Goal: Task Accomplishment & Management: Use online tool/utility

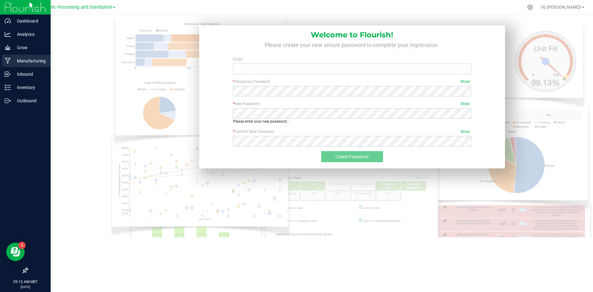
click at [27, 61] on p "Manufacturing" at bounding box center [29, 60] width 37 height 7
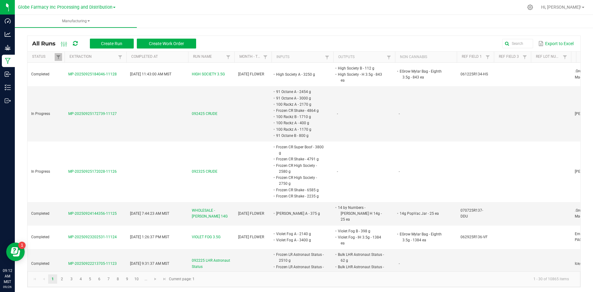
click at [56, 52] on th "Status" at bounding box center [45, 57] width 37 height 11
click at [60, 57] on span at bounding box center [58, 57] width 5 height 5
click at [64, 91] on li "Completed" at bounding box center [89, 91] width 60 height 8
checkbox input "false"
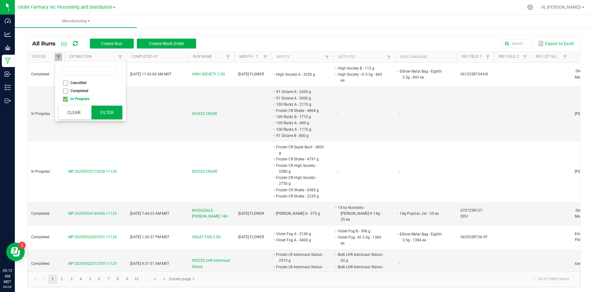
click at [115, 113] on button "Filter" at bounding box center [106, 113] width 31 height 14
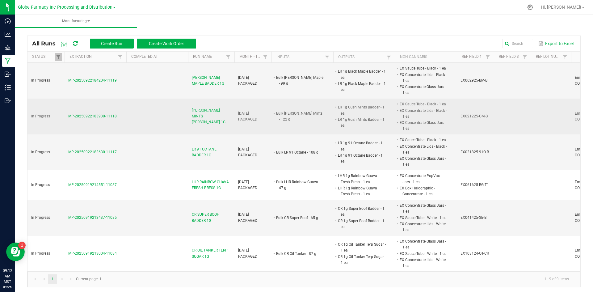
scroll to position [2, 0]
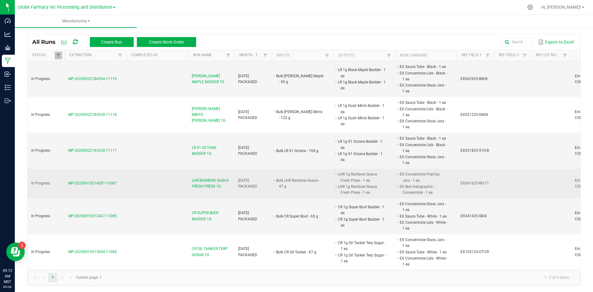
click at [210, 178] on span "LHR RAINBOW GUAVA FRESH PRESS 1G" at bounding box center [211, 184] width 39 height 12
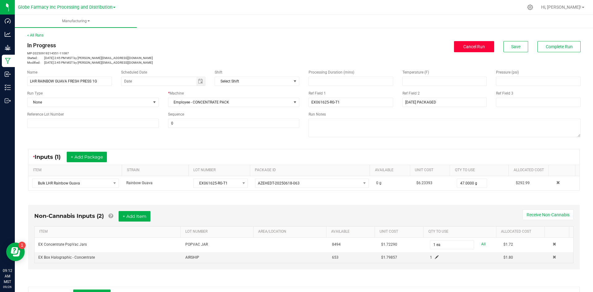
click at [463, 44] on span "Cancel Run" at bounding box center [474, 46] width 22 height 5
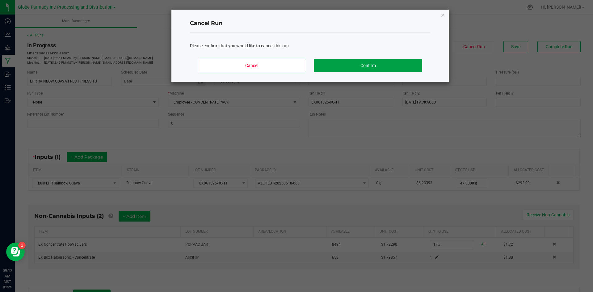
click at [391, 70] on button "Confirm" at bounding box center [368, 65] width 108 height 13
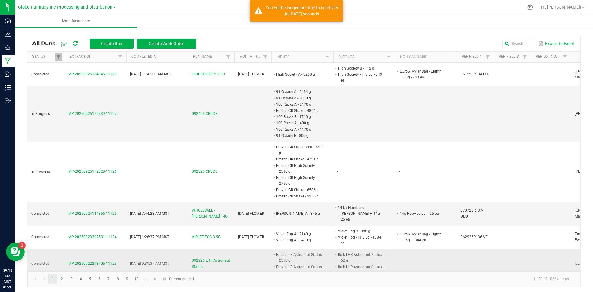
scroll to position [31, 0]
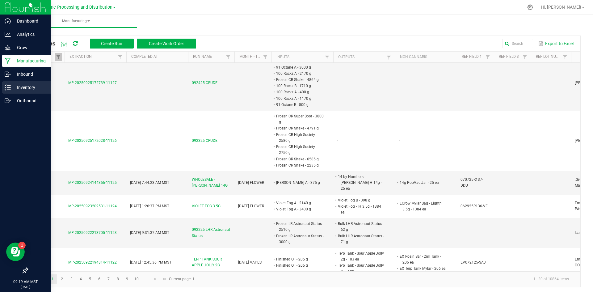
click at [5, 88] on icon at bounding box center [5, 87] width 1 height 1
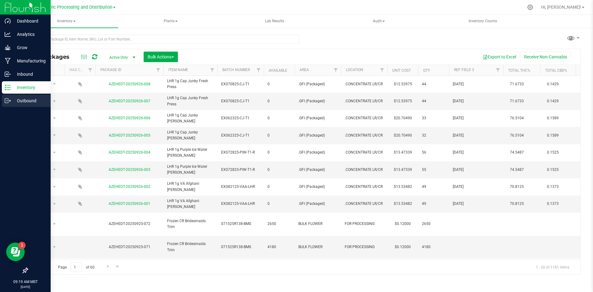
click at [11, 99] on p "Outbound" at bounding box center [29, 100] width 37 height 7
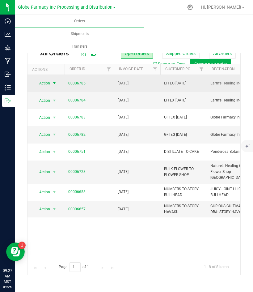
click at [49, 83] on span "Action" at bounding box center [42, 83] width 17 height 9
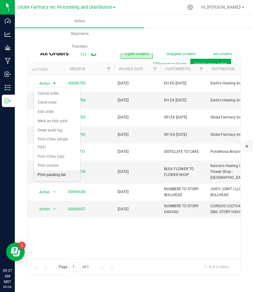
click at [61, 172] on li "Print packing list" at bounding box center [57, 174] width 46 height 9
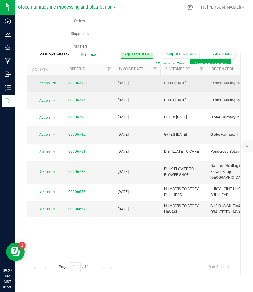
click at [37, 82] on span "Action" at bounding box center [42, 83] width 17 height 9
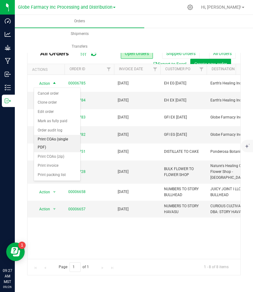
click at [50, 143] on li "Print COAs (single PDF)" at bounding box center [57, 143] width 46 height 17
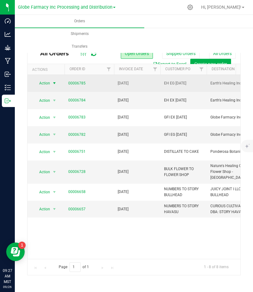
click at [40, 83] on span "Action" at bounding box center [42, 83] width 17 height 9
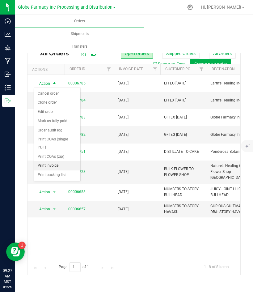
click at [48, 164] on li "Print invoice" at bounding box center [57, 165] width 46 height 9
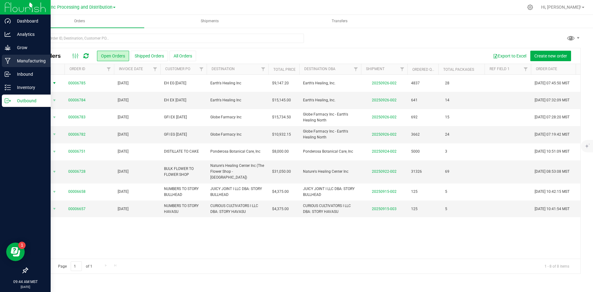
click at [20, 56] on div "Manufacturing" at bounding box center [26, 61] width 49 height 12
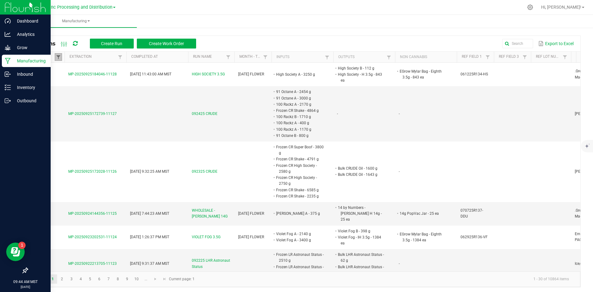
click at [58, 55] on span at bounding box center [58, 57] width 5 height 5
click at [64, 89] on li "Completed" at bounding box center [89, 91] width 60 height 8
checkbox input "false"
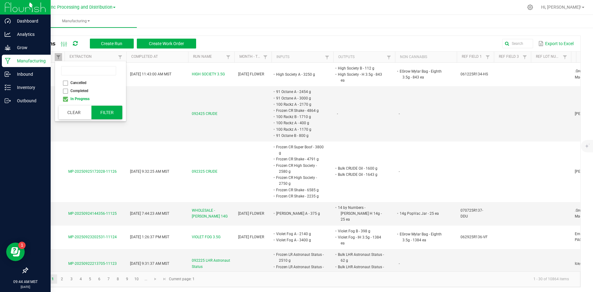
click at [102, 114] on button "Filter" at bounding box center [106, 113] width 31 height 14
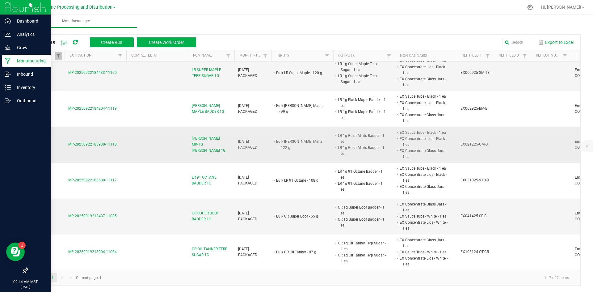
scroll to position [2, 0]
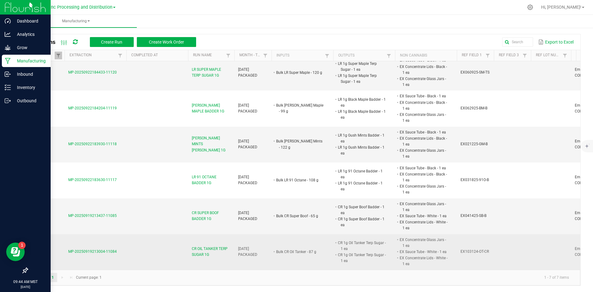
click at [211, 246] on span "CR OIL TANKER TERP SUGAR 1G" at bounding box center [211, 252] width 39 height 12
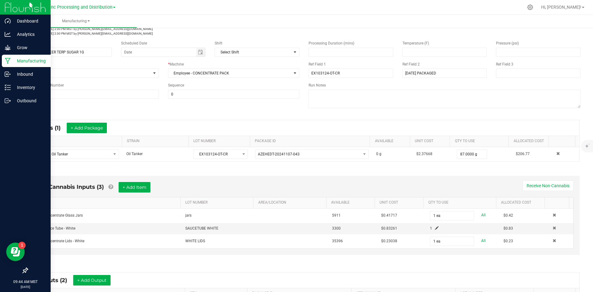
scroll to position [93, 0]
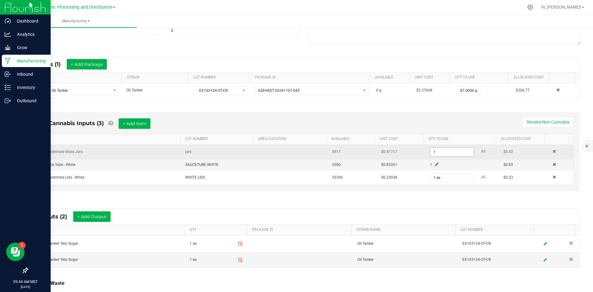
click at [430, 152] on input "1" at bounding box center [451, 152] width 43 height 9
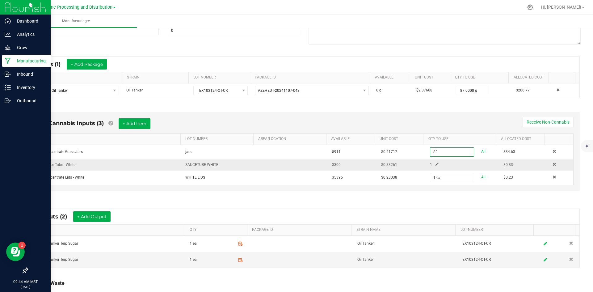
type input "83 ea"
click at [435, 164] on span at bounding box center [437, 165] width 4 height 4
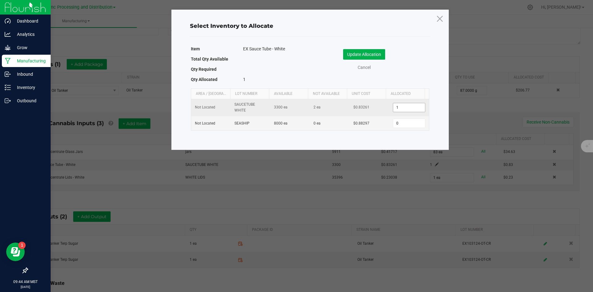
click at [394, 106] on input "1" at bounding box center [409, 107] width 32 height 9
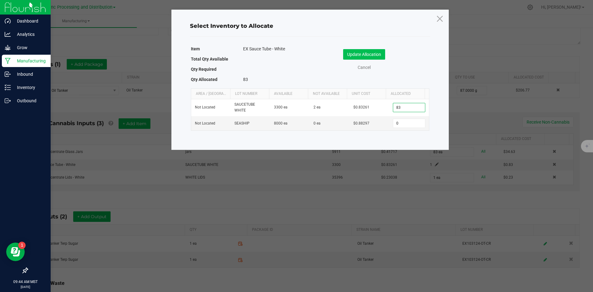
type input "83"
click at [358, 51] on button "Update Allocation" at bounding box center [364, 54] width 42 height 11
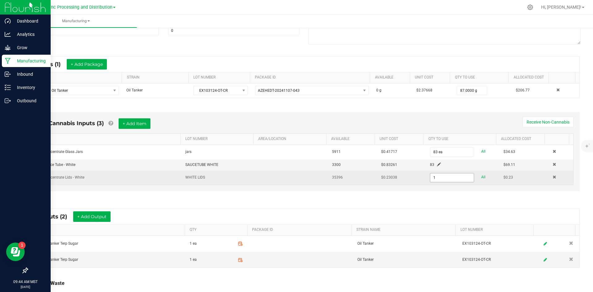
click at [431, 175] on input "1" at bounding box center [451, 177] width 43 height 9
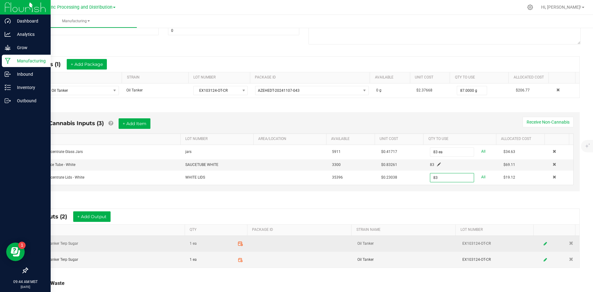
type input "83 ea"
click at [238, 244] on icon at bounding box center [241, 244] width 6 height 6
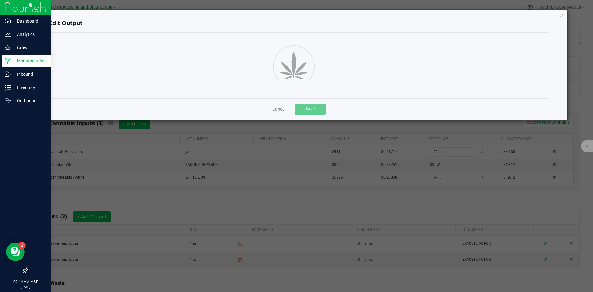
scroll to position [9, 0]
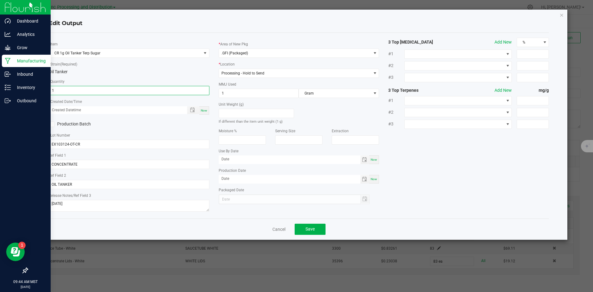
click at [158, 91] on input "1" at bounding box center [129, 90] width 160 height 9
type input "42 ea"
click at [208, 109] on div "Now" at bounding box center [204, 110] width 10 height 8
type input "[DATE] 9:44 AM"
type input "[DATE]"
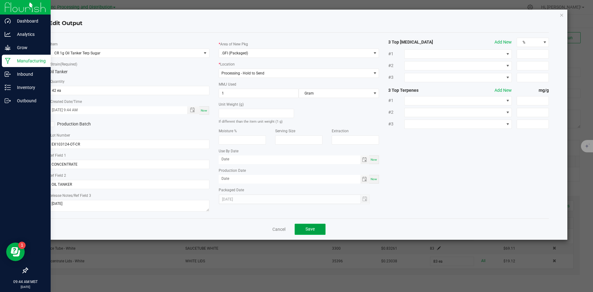
click at [302, 226] on button "Save" at bounding box center [310, 229] width 31 height 11
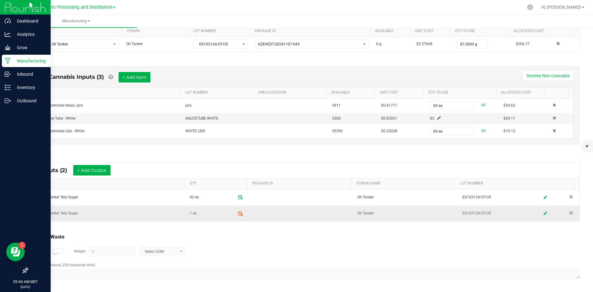
click at [238, 213] on icon at bounding box center [240, 214] width 4 height 4
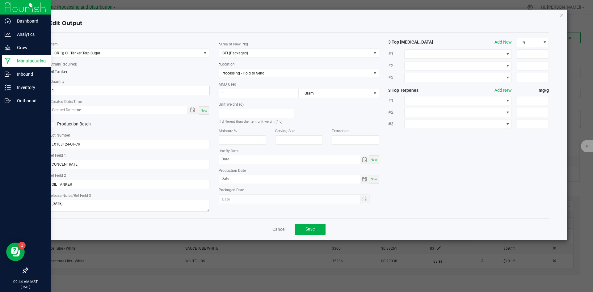
click at [151, 94] on input "1" at bounding box center [129, 90] width 160 height 9
type input "41 ea"
click at [203, 110] on span "Now" at bounding box center [204, 110] width 6 height 3
type input "[DATE] 9:44 AM"
type input "[DATE]"
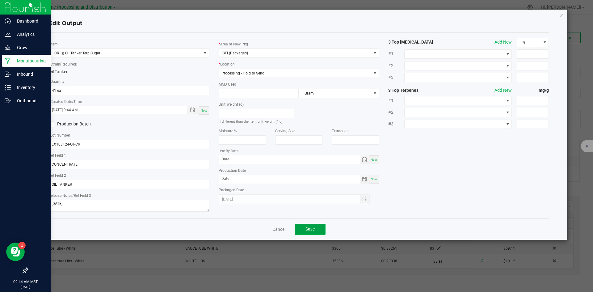
click at [301, 224] on button "Save" at bounding box center [310, 229] width 31 height 11
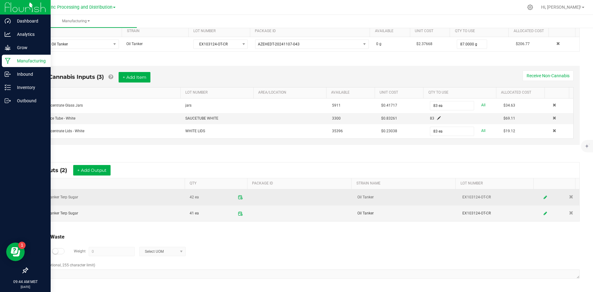
scroll to position [0, 0]
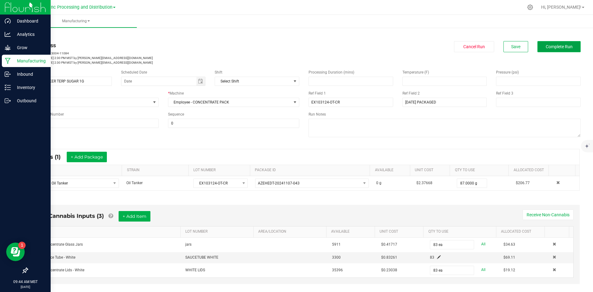
click at [546, 50] on button "Complete Run" at bounding box center [559, 46] width 43 height 11
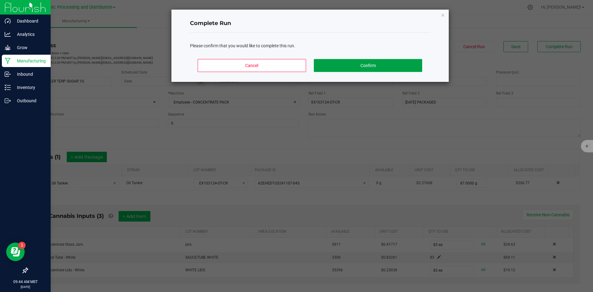
click at [350, 62] on button "Confirm" at bounding box center [368, 65] width 108 height 13
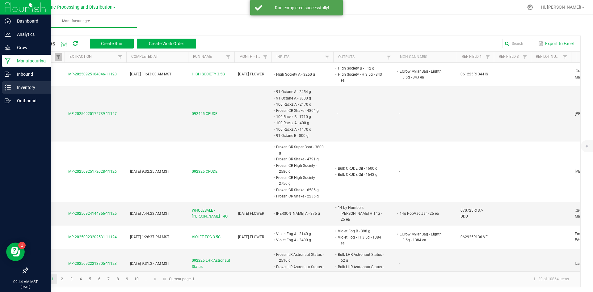
click at [7, 90] on icon at bounding box center [8, 87] width 6 height 6
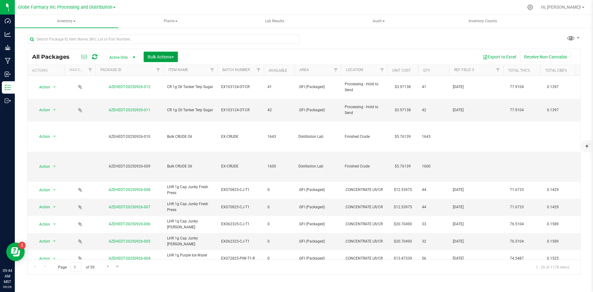
click at [156, 58] on span "Bulk Actions" at bounding box center [161, 56] width 26 height 5
click at [144, 57] on button "Bulk Actions" at bounding box center [161, 57] width 34 height 11
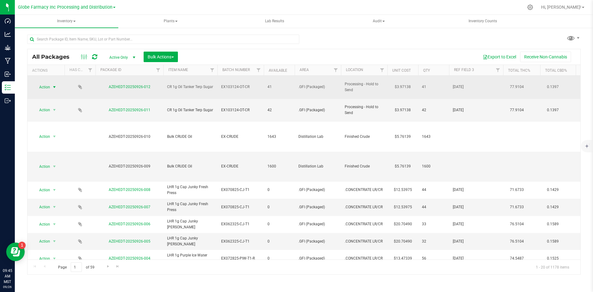
click at [51, 87] on span "select" at bounding box center [55, 87] width 8 height 9
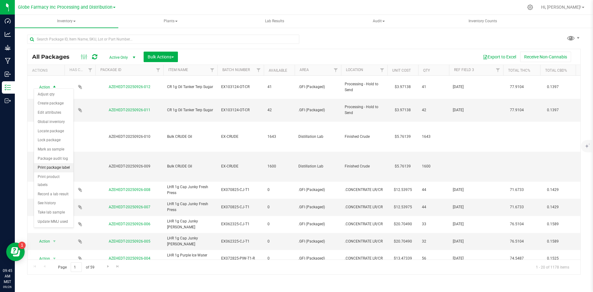
click at [56, 166] on li "Print package label" at bounding box center [54, 167] width 40 height 9
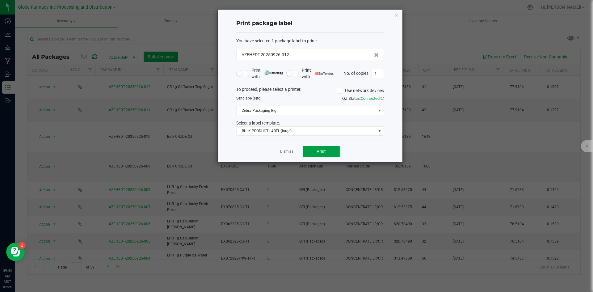
click at [321, 150] on span "Print" at bounding box center [321, 151] width 9 height 5
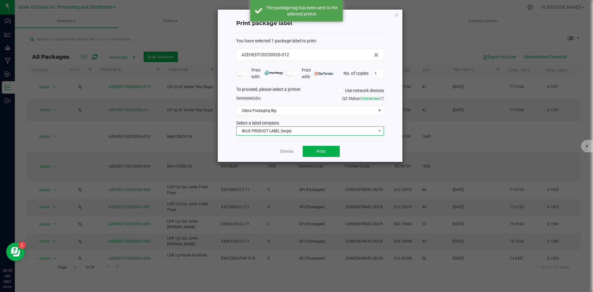
click at [270, 131] on span "BULK PRODUCT LABEL (large)" at bounding box center [306, 131] width 139 height 9
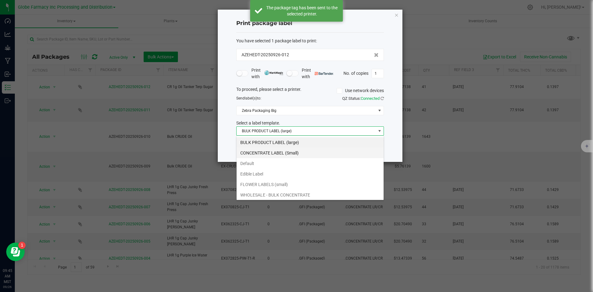
scroll to position [9, 148]
click at [269, 155] on li "CONCENTRATE LABEL (Small)" at bounding box center [310, 153] width 147 height 11
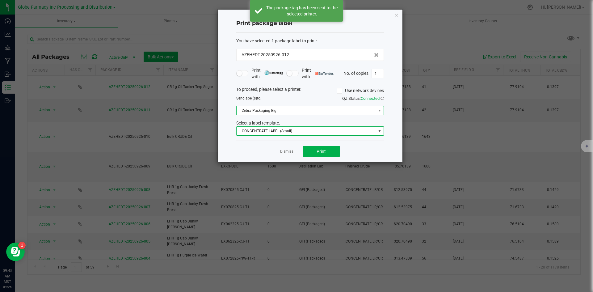
click at [272, 112] on span "Zebra Packaging Big" at bounding box center [306, 110] width 139 height 9
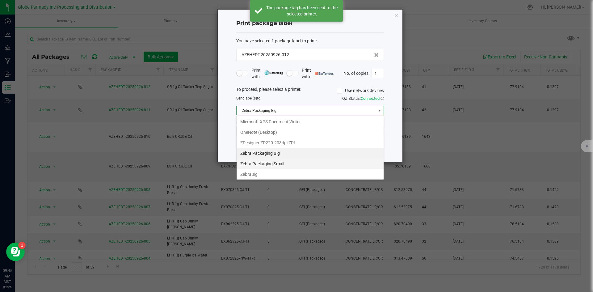
scroll to position [74, 0]
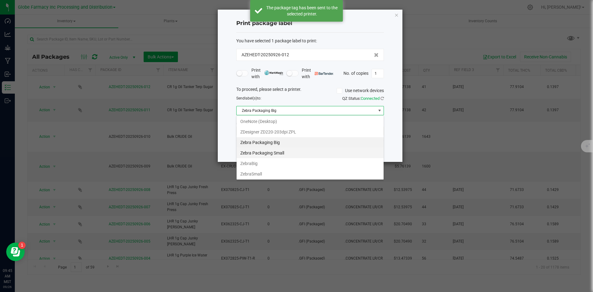
click at [277, 155] on Small "Zebra Packaging Small" at bounding box center [310, 153] width 147 height 11
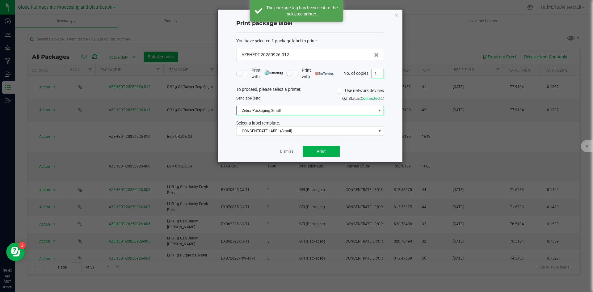
click at [379, 76] on input "1" at bounding box center [378, 73] width 12 height 9
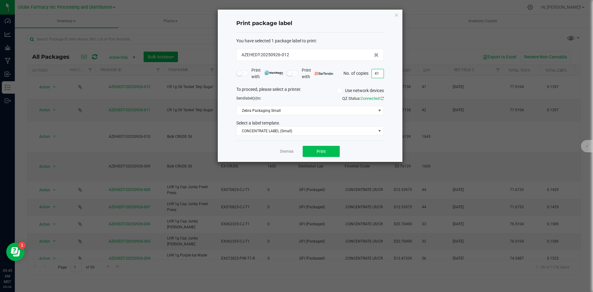
type input "41"
click at [313, 150] on button "Print" at bounding box center [321, 151] width 37 height 11
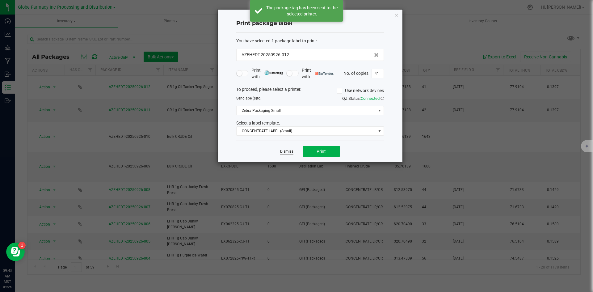
click at [287, 151] on link "Dismiss" at bounding box center [286, 151] width 13 height 5
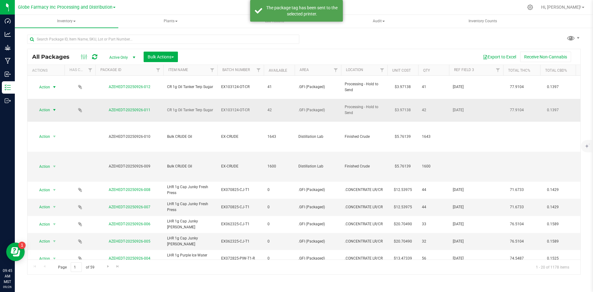
click at [48, 106] on span "Action" at bounding box center [42, 110] width 17 height 9
click at [52, 182] on li "Print package label" at bounding box center [54, 184] width 40 height 9
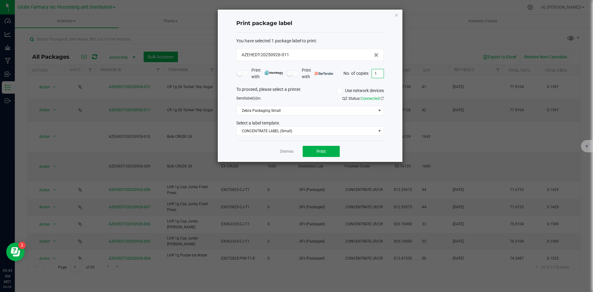
click at [375, 72] on input "1" at bounding box center [378, 73] width 12 height 9
type input "42"
click at [291, 150] on link "Dismiss" at bounding box center [286, 151] width 13 height 5
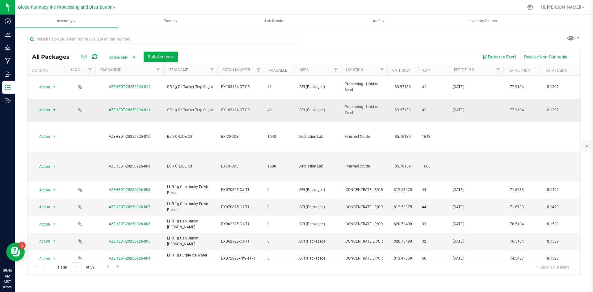
click at [55, 108] on span "select" at bounding box center [54, 110] width 5 height 5
click at [52, 187] on li "Print package label" at bounding box center [54, 184] width 40 height 9
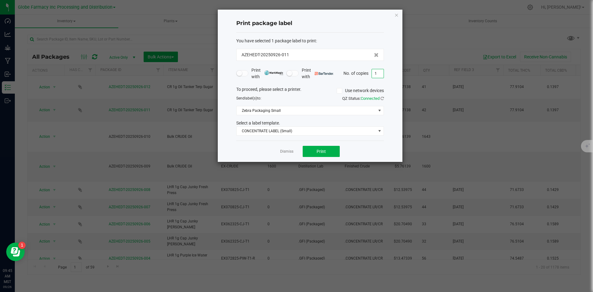
click at [377, 71] on input "1" at bounding box center [378, 73] width 12 height 9
click at [326, 150] on button "Print" at bounding box center [321, 151] width 37 height 11
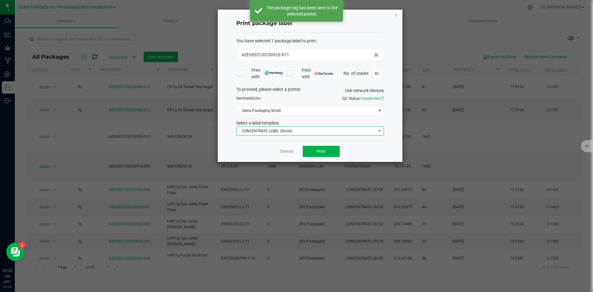
click at [299, 128] on span "CONCENTRATE LABEL (Small)" at bounding box center [306, 131] width 139 height 9
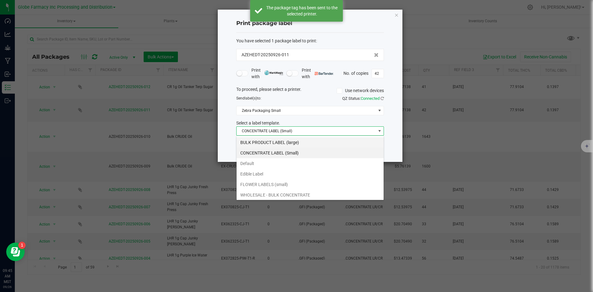
scroll to position [9, 148]
click at [273, 141] on li "BULK PRODUCT LABEL (large)" at bounding box center [310, 142] width 147 height 11
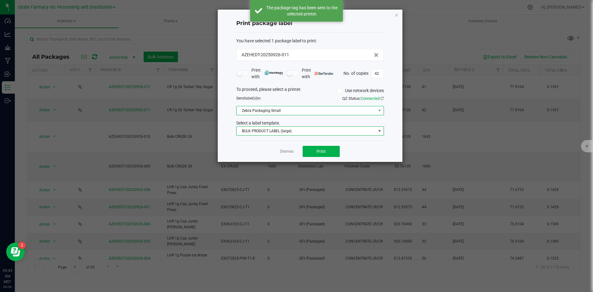
click at [275, 110] on span "Zebra Packaging Small" at bounding box center [306, 110] width 139 height 9
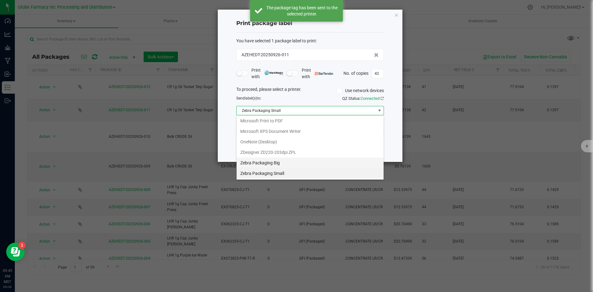
click at [276, 160] on Big "Zebra Packaging Big" at bounding box center [310, 163] width 147 height 11
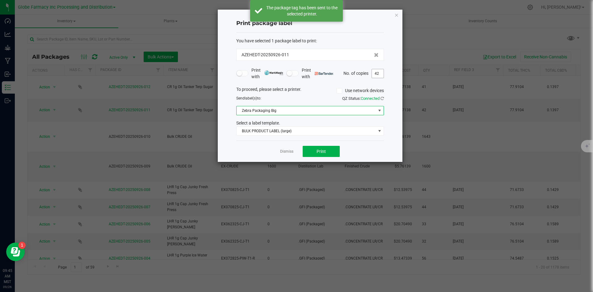
click at [375, 76] on input "42" at bounding box center [378, 73] width 12 height 9
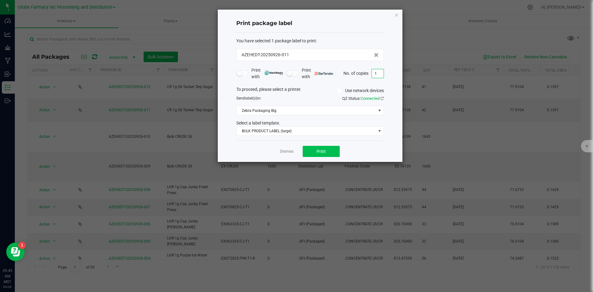
type input "1"
click at [311, 151] on button "Print" at bounding box center [321, 151] width 37 height 11
click at [282, 151] on link "Dismiss" at bounding box center [286, 151] width 13 height 5
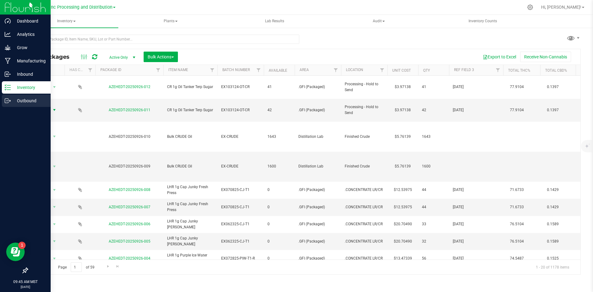
click at [4, 101] on div "Outbound" at bounding box center [26, 101] width 49 height 12
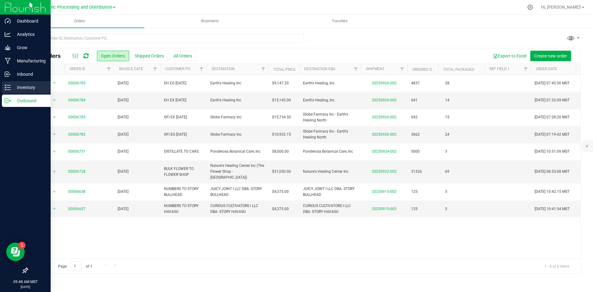
click at [13, 88] on p "Inventory" at bounding box center [29, 87] width 37 height 7
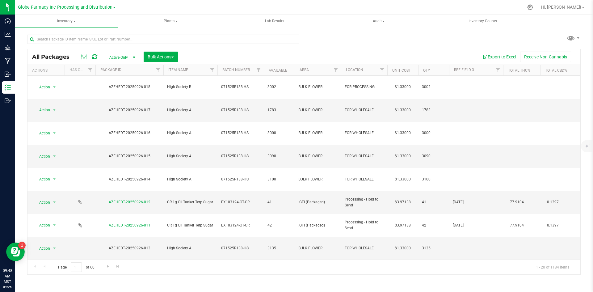
click at [92, 54] on icon at bounding box center [94, 57] width 5 height 6
click at [170, 56] on span "Bulk Actions" at bounding box center [161, 56] width 26 height 5
click at [171, 125] on div "Print package labels" at bounding box center [169, 129] width 45 height 10
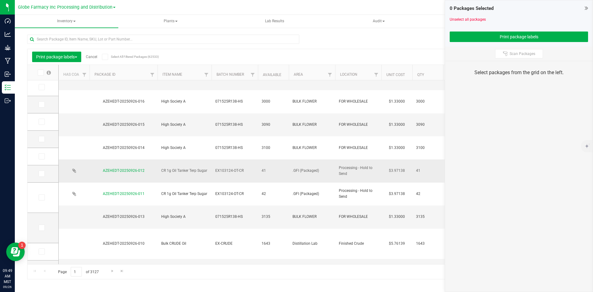
scroll to position [62, 0]
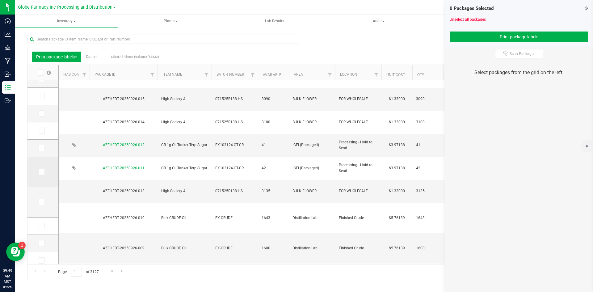
click at [45, 170] on label at bounding box center [43, 172] width 9 height 6
click at [0, 0] on input "checkbox" at bounding box center [0, 0] width 0 height 0
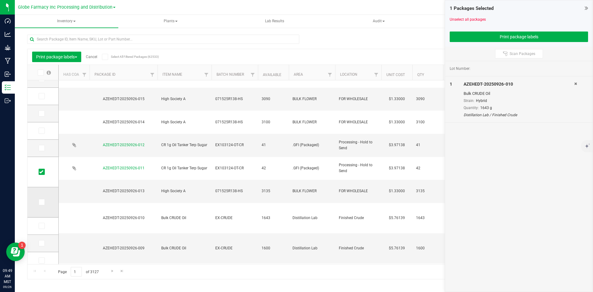
click at [39, 202] on icon at bounding box center [41, 202] width 4 height 0
click at [0, 0] on input "checkbox" at bounding box center [0, 0] width 0 height 0
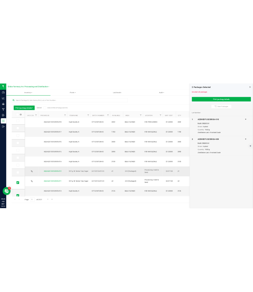
scroll to position [0, 0]
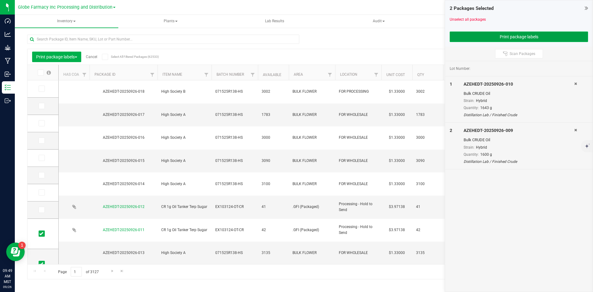
click at [476, 38] on button "Print package labels" at bounding box center [519, 37] width 138 height 11
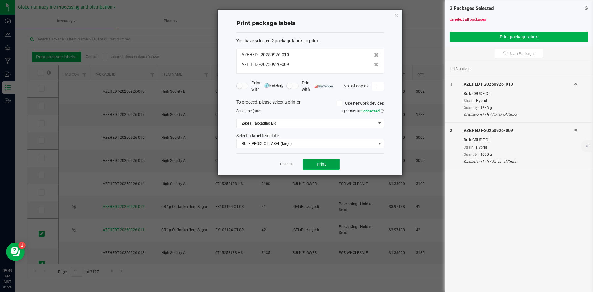
click at [303, 165] on button "Print" at bounding box center [321, 163] width 37 height 11
click at [284, 163] on link "Dismiss" at bounding box center [286, 164] width 13 height 5
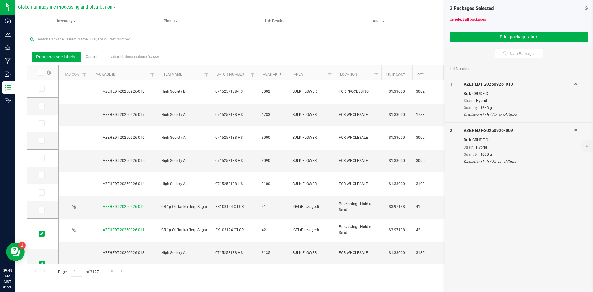
click at [93, 55] on link "Cancel" at bounding box center [91, 57] width 11 height 4
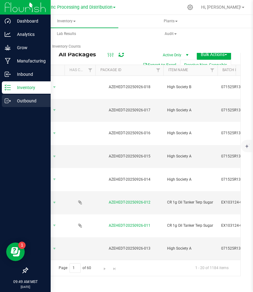
click at [18, 101] on p "Outbound" at bounding box center [29, 100] width 37 height 7
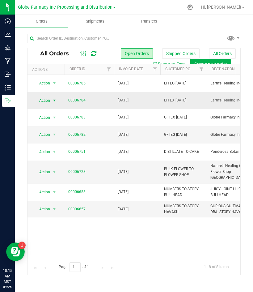
click at [47, 99] on span "Action" at bounding box center [42, 100] width 17 height 9
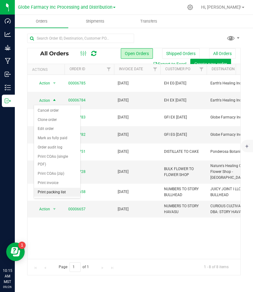
click at [47, 193] on li "Print packing list" at bounding box center [57, 192] width 46 height 9
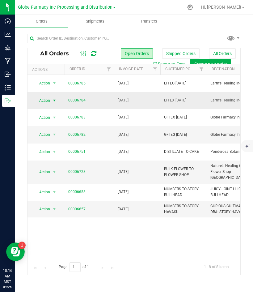
click at [46, 99] on span "Action" at bounding box center [42, 100] width 17 height 9
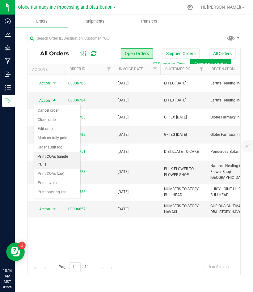
click at [55, 163] on li "Print COAs (single PDF)" at bounding box center [57, 160] width 46 height 17
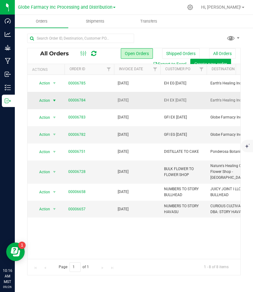
click at [40, 100] on span "Action" at bounding box center [42, 100] width 17 height 9
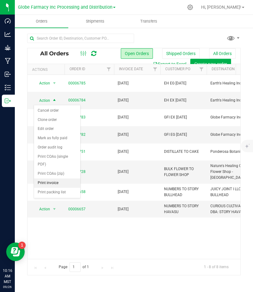
click at [49, 183] on li "Print invoice" at bounding box center [57, 182] width 46 height 9
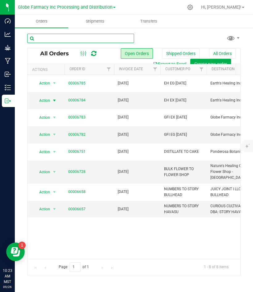
click at [104, 38] on input "text" at bounding box center [80, 38] width 107 height 9
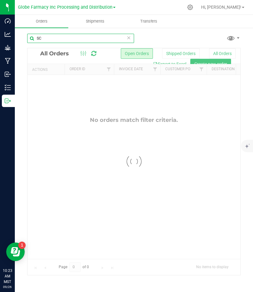
type input "S"
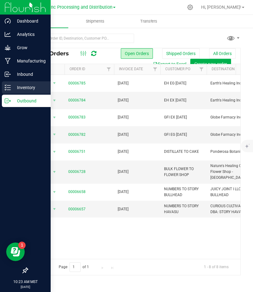
click at [18, 85] on p "Inventory" at bounding box center [29, 87] width 37 height 7
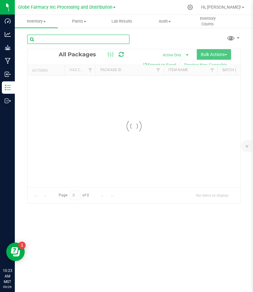
click at [98, 43] on input "text" at bounding box center [78, 39] width 102 height 9
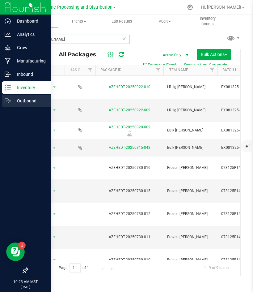
type input "SCOBY"
click at [26, 101] on p "Outbound" at bounding box center [29, 100] width 37 height 7
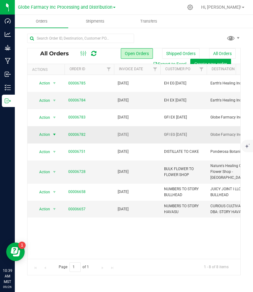
click at [46, 134] on span "Action" at bounding box center [42, 134] width 17 height 9
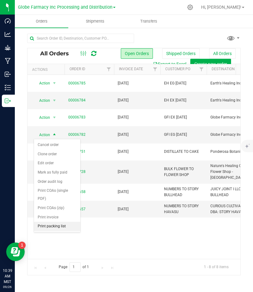
click at [50, 226] on li "Print packing list" at bounding box center [57, 226] width 46 height 9
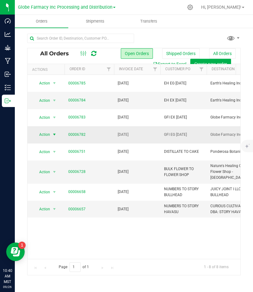
click at [44, 137] on span "Action" at bounding box center [42, 134] width 17 height 9
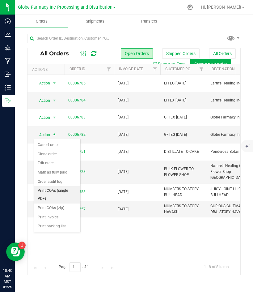
click at [48, 190] on li "Print COAs (single PDF)" at bounding box center [57, 194] width 46 height 17
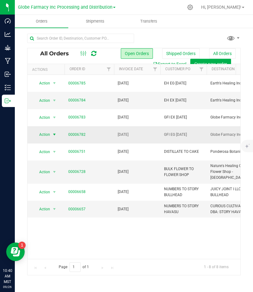
click at [45, 136] on span "Action" at bounding box center [42, 134] width 17 height 9
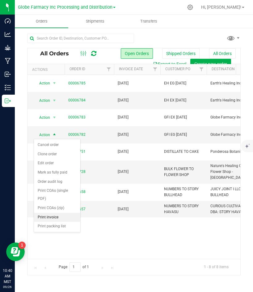
click at [47, 215] on li "Print invoice" at bounding box center [57, 217] width 46 height 9
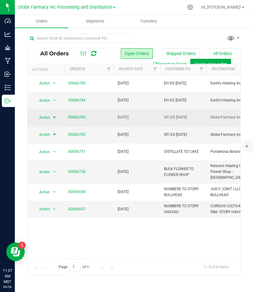
click at [44, 116] on span "Action" at bounding box center [42, 117] width 17 height 9
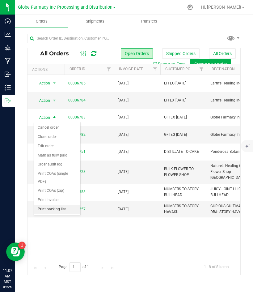
click at [47, 208] on li "Print packing list" at bounding box center [57, 209] width 46 height 9
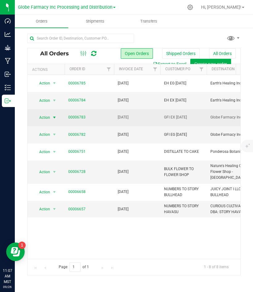
click at [34, 117] on span "Action" at bounding box center [42, 117] width 17 height 9
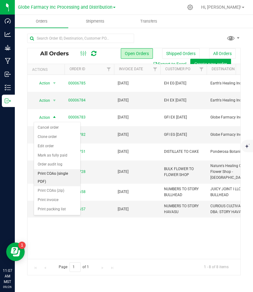
click at [54, 171] on li "Print COAs (single PDF)" at bounding box center [57, 177] width 46 height 17
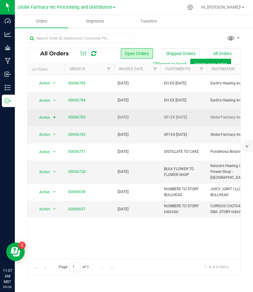
click at [49, 118] on span "Action" at bounding box center [42, 117] width 17 height 9
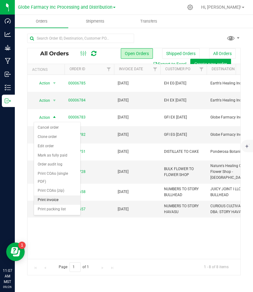
click at [55, 196] on li "Print invoice" at bounding box center [57, 199] width 46 height 9
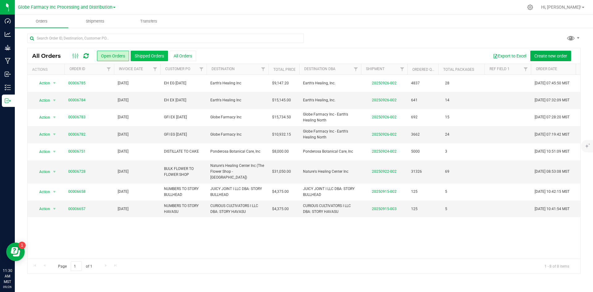
click at [140, 53] on button "Shipped Orders" at bounding box center [149, 56] width 37 height 11
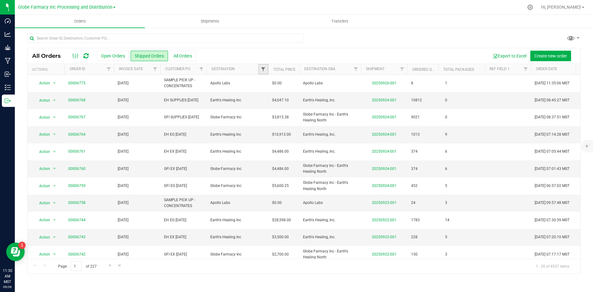
click at [253, 68] on span "Filter" at bounding box center [263, 69] width 5 height 5
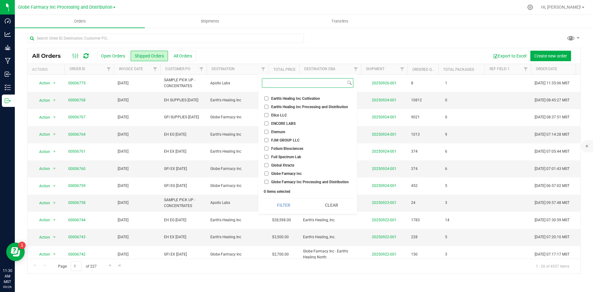
scroll to position [247, 0]
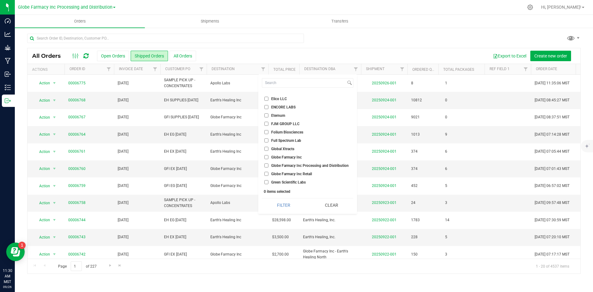
click at [253, 156] on input "Globe Farmacy Inc" at bounding box center [266, 157] width 4 height 4
click at [253, 207] on button "Filter" at bounding box center [284, 205] width 44 height 14
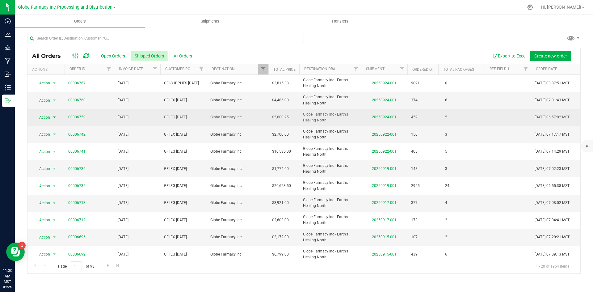
click at [43, 116] on span "Action" at bounding box center [42, 117] width 17 height 9
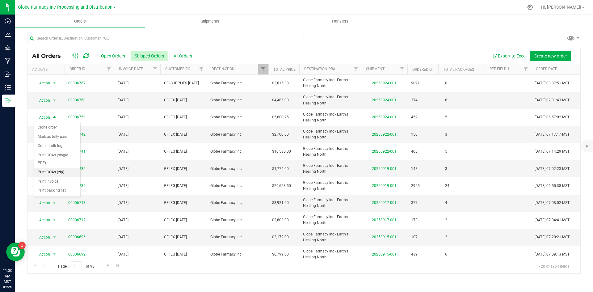
click at [58, 169] on li "Print COAs (zip)" at bounding box center [57, 172] width 46 height 9
click at [43, 100] on span "Action" at bounding box center [42, 100] width 17 height 9
click at [42, 154] on li "Print COAs (zip)" at bounding box center [57, 155] width 46 height 9
click at [253, 68] on span "Filter" at bounding box center [263, 69] width 5 height 5
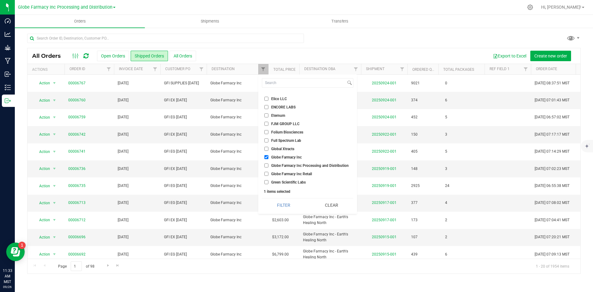
click at [253, 158] on input "Globe Farmacy Inc" at bounding box center [266, 157] width 4 height 4
checkbox input "false"
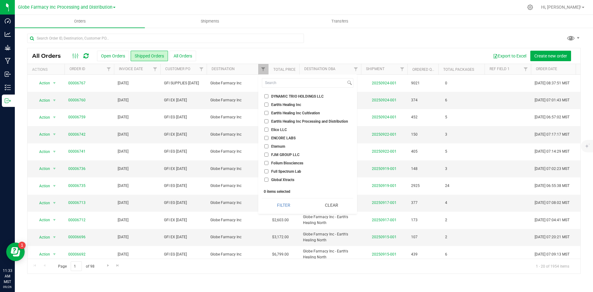
click at [253, 103] on input "Earth's Healing Inc" at bounding box center [266, 105] width 4 height 4
checkbox input "true"
click at [253, 209] on button "Filter" at bounding box center [284, 205] width 44 height 14
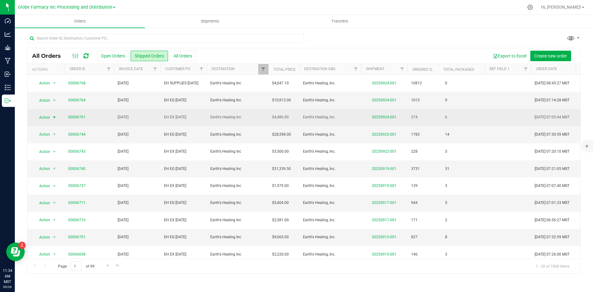
click at [48, 116] on span "Action" at bounding box center [42, 117] width 17 height 9
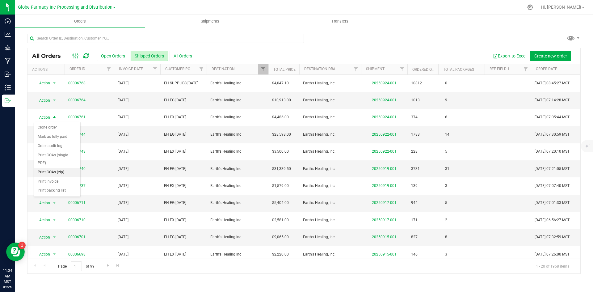
click at [50, 173] on li "Print COAs (zip)" at bounding box center [57, 172] width 46 height 9
click at [43, 98] on span "Action" at bounding box center [42, 100] width 17 height 9
click at [49, 154] on li "Print COAs (zip)" at bounding box center [57, 155] width 46 height 9
